Goal: Navigation & Orientation: Find specific page/section

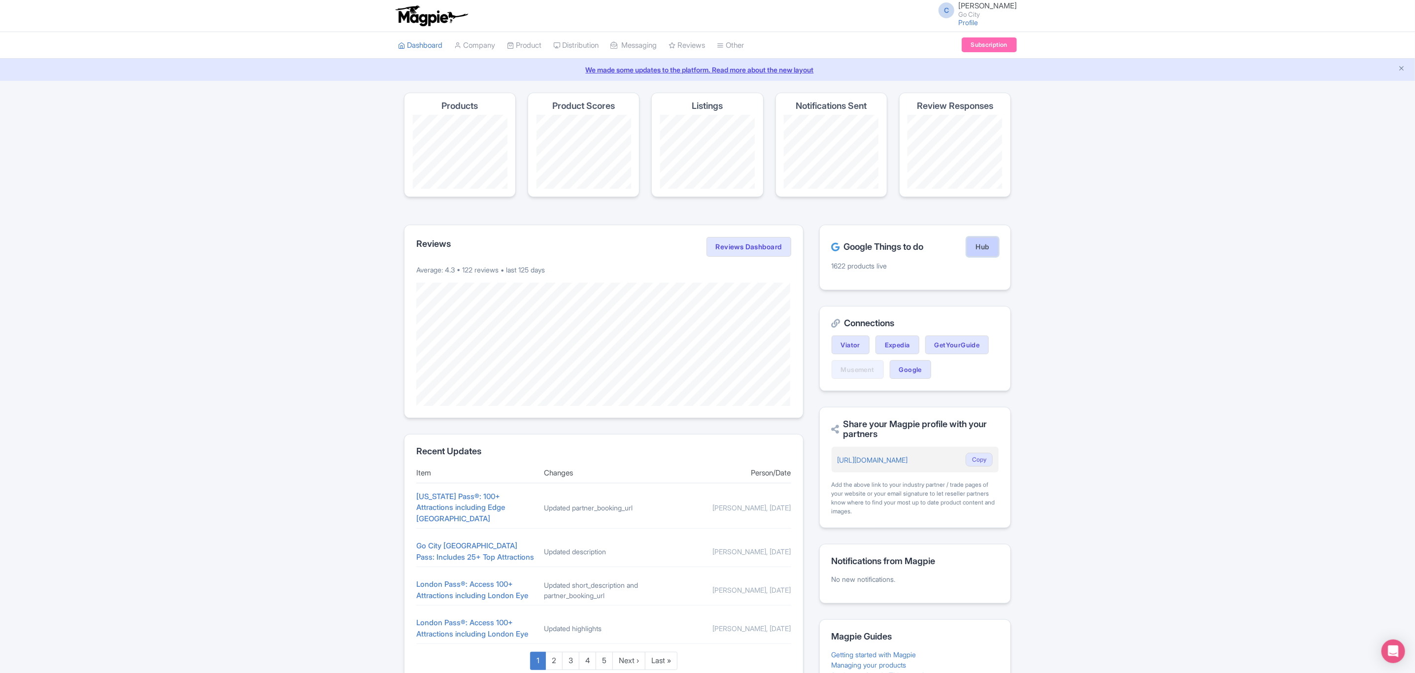
click at [977, 250] on link "Hub" at bounding box center [982, 247] width 32 height 20
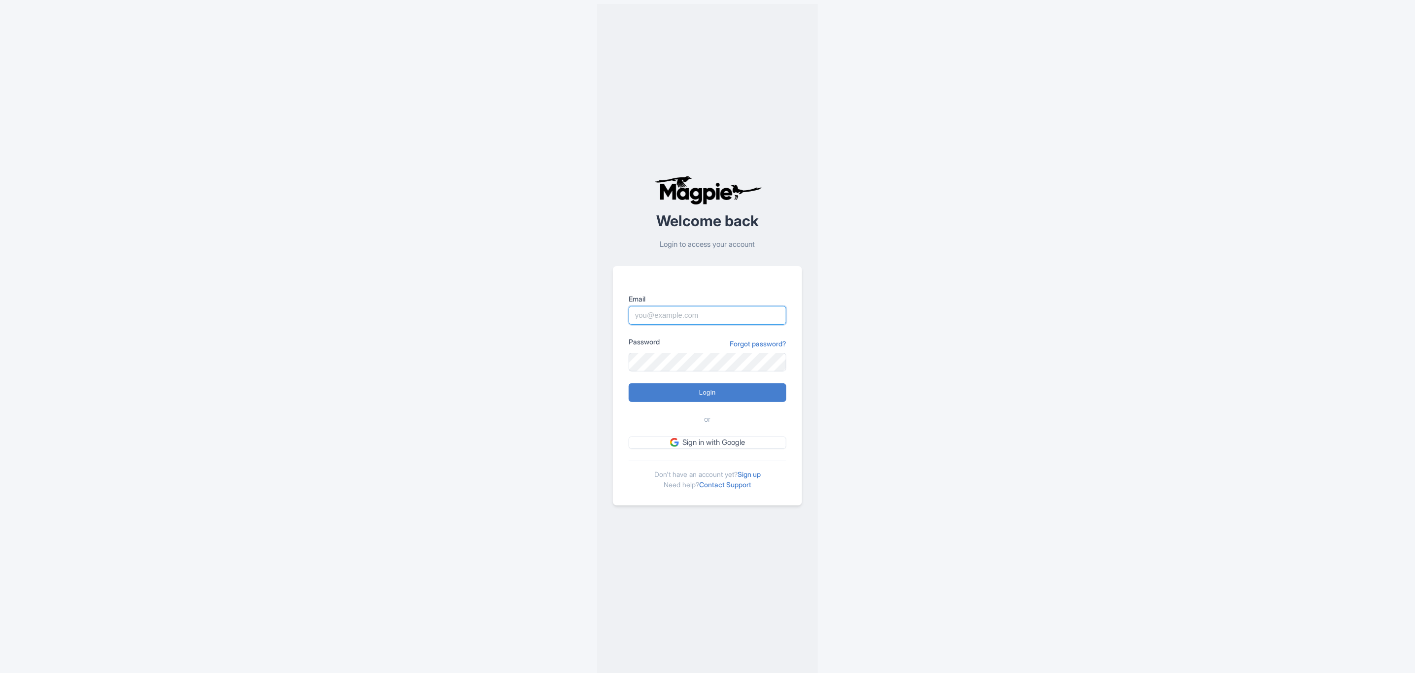
type input "craig.cartwright@gocity.com"
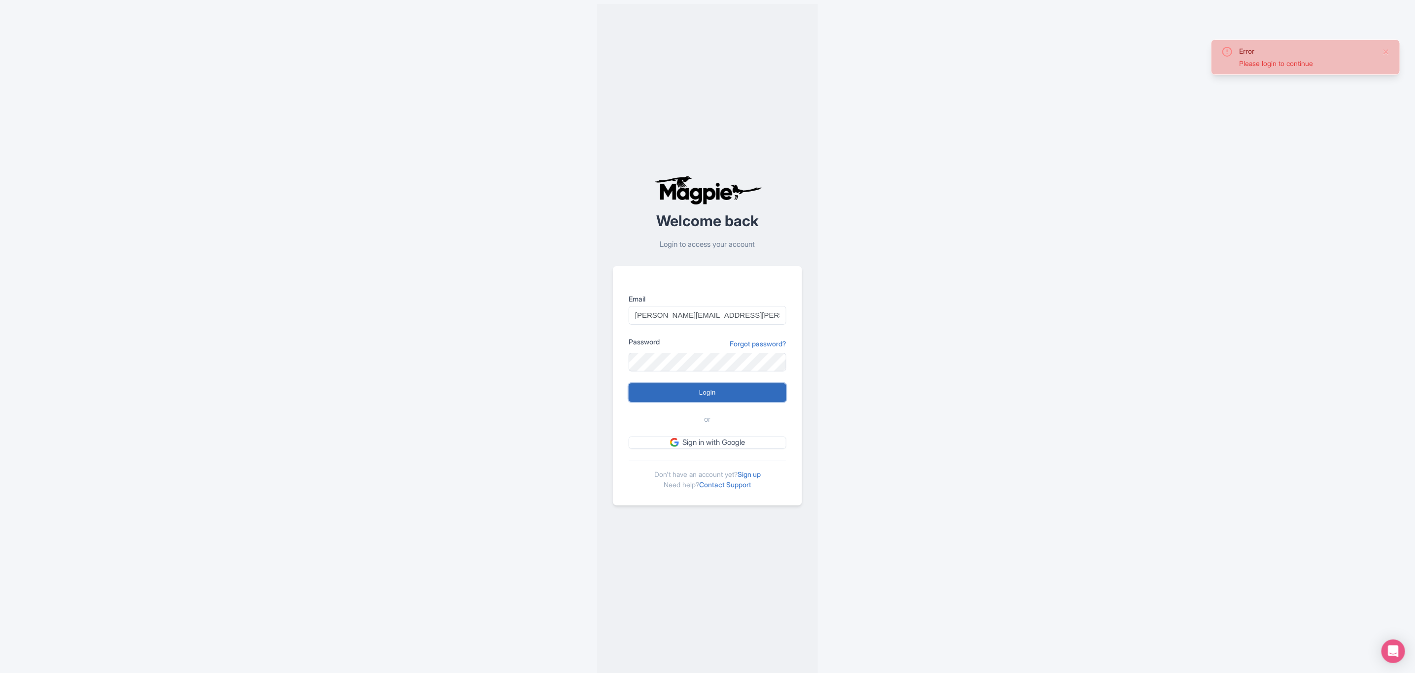
click at [682, 393] on input "Login" at bounding box center [708, 392] width 158 height 19
type input "Logging in..."
